Goal: Task Accomplishment & Management: Manage account settings

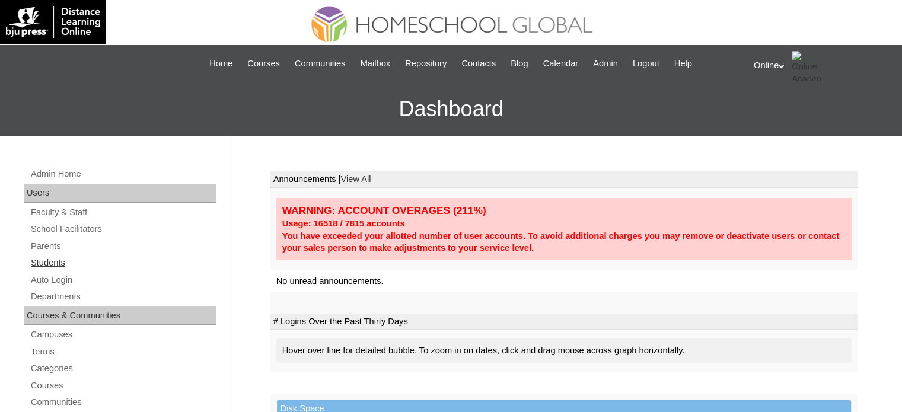
click at [103, 265] on link "Students" at bounding box center [123, 262] width 186 height 15
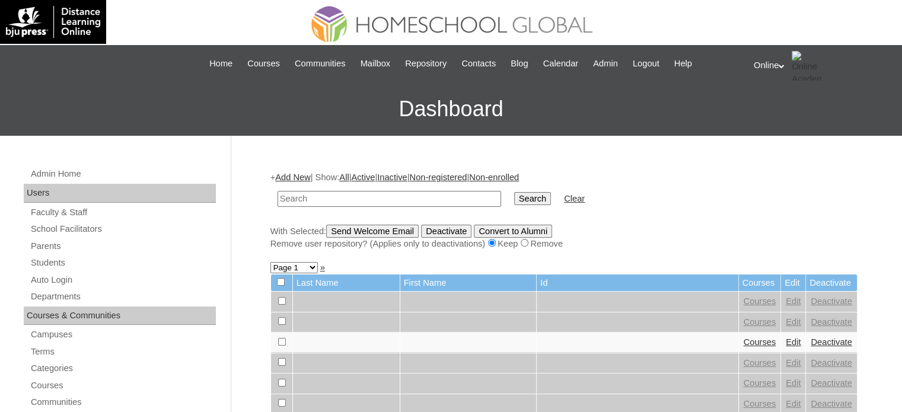
click at [424, 206] on td at bounding box center [388, 199] width 235 height 28
click at [424, 201] on input "text" at bounding box center [388, 199] width 223 height 16
type input "m"
type input "[PERSON_NAME]"
click at [514, 192] on input "Search" at bounding box center [532, 198] width 37 height 13
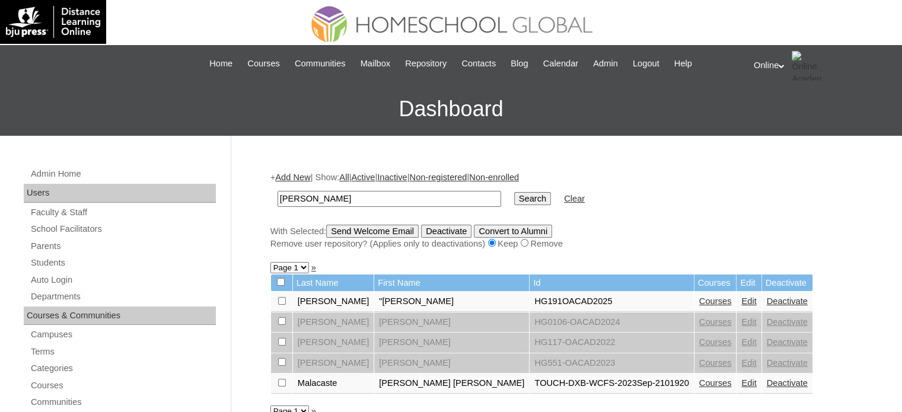
click at [741, 301] on link "Edit" at bounding box center [748, 300] width 15 height 9
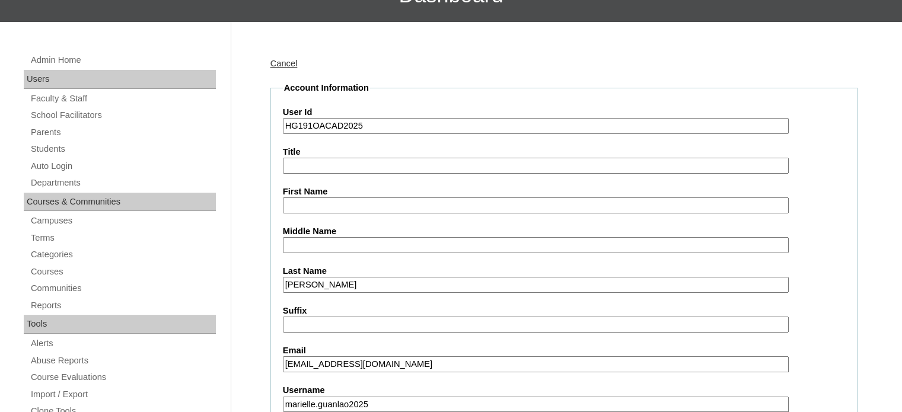
scroll to position [119, 0]
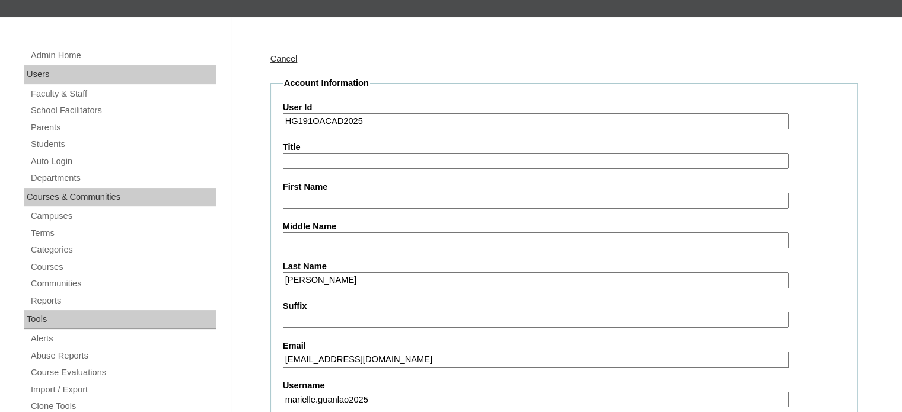
click at [344, 239] on input "Middle Name" at bounding box center [536, 240] width 506 height 16
click at [378, 199] on input "First Name" at bounding box center [536, 201] width 506 height 16
paste input "[PERSON_NAME] [PERSON_NAME]|HGME_1556"
drag, startPoint x: 454, startPoint y: 198, endPoint x: 351, endPoint y: 199, distance: 103.2
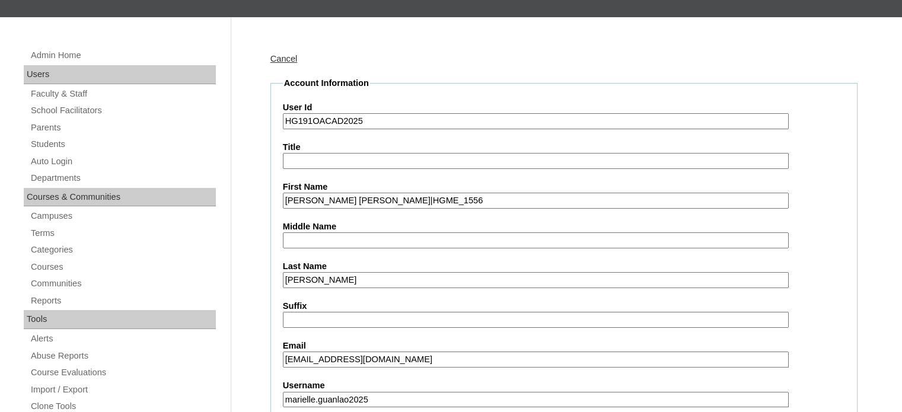
click at [351, 199] on input "[PERSON_NAME] [PERSON_NAME]|HGME_1556" at bounding box center [536, 201] width 506 height 16
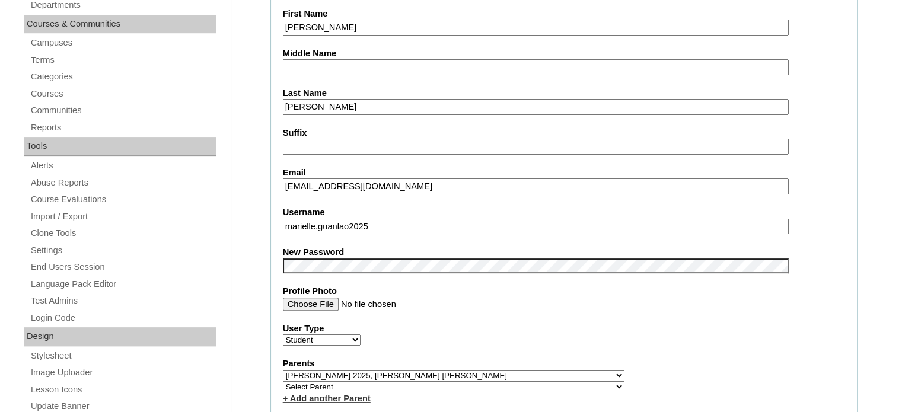
scroll to position [356, 0]
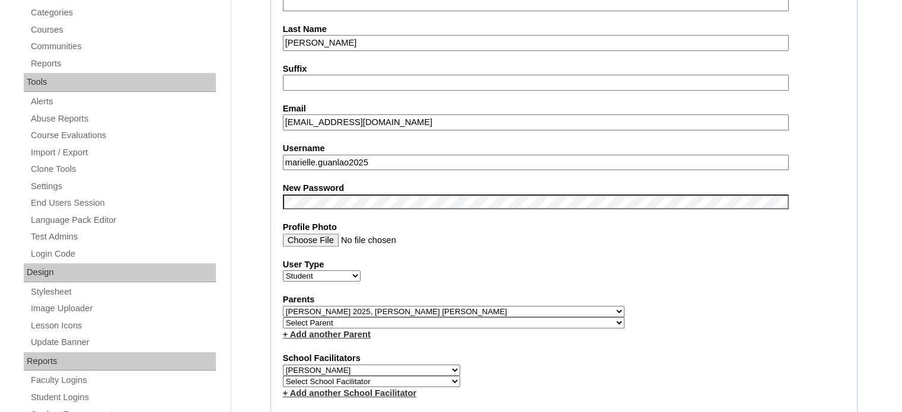
type input "[PERSON_NAME]"
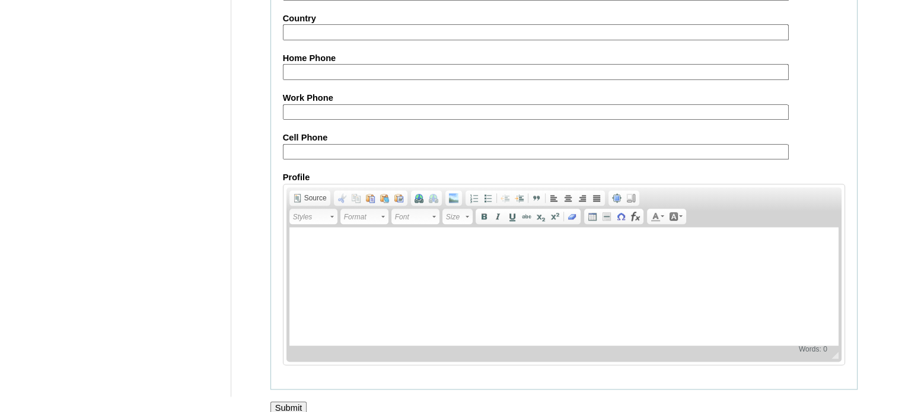
scroll to position [1392, 0]
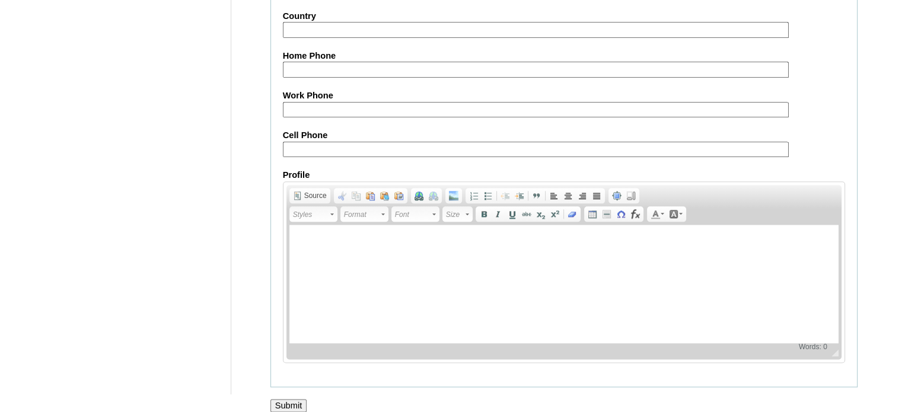
click at [302, 399] on input "Submit" at bounding box center [288, 405] width 37 height 13
